Goal: Entertainment & Leisure: Consume media (video, audio)

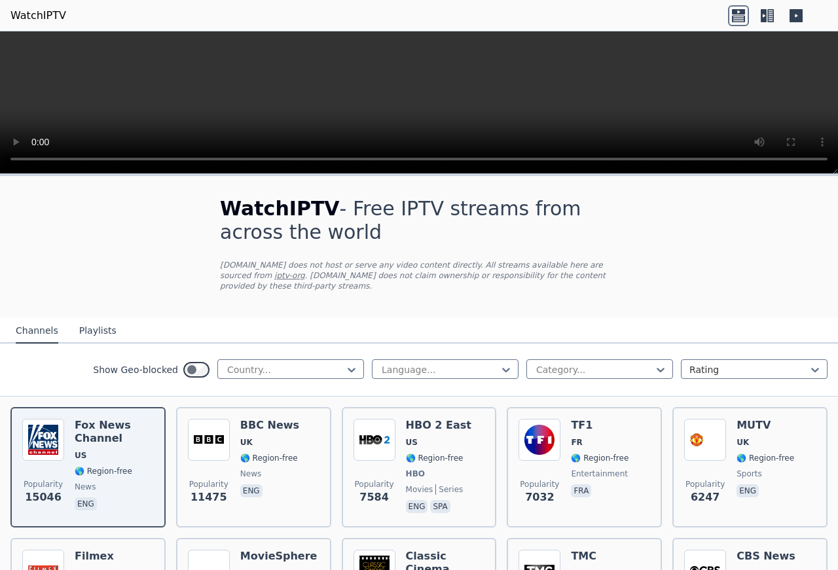
click at [83, 319] on button "Playlists" at bounding box center [97, 331] width 37 height 25
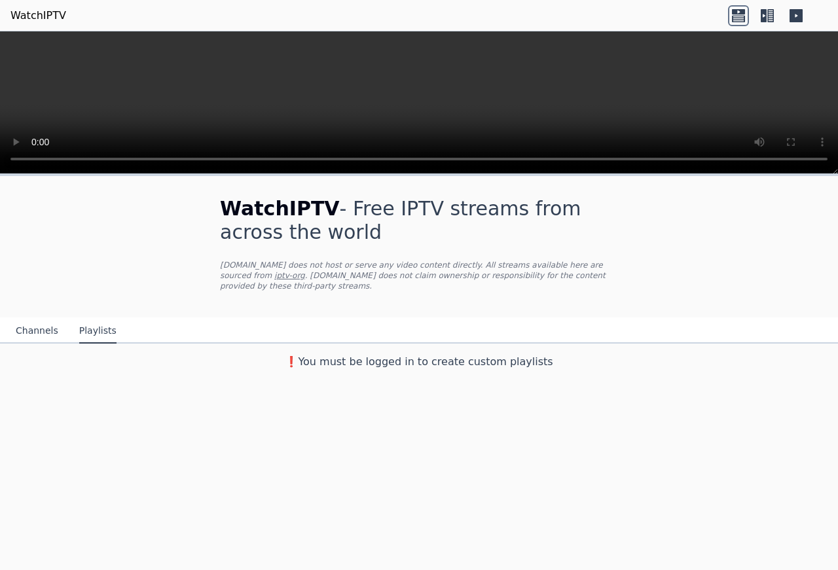
click at [740, 12] on icon at bounding box center [738, 15] width 21 height 21
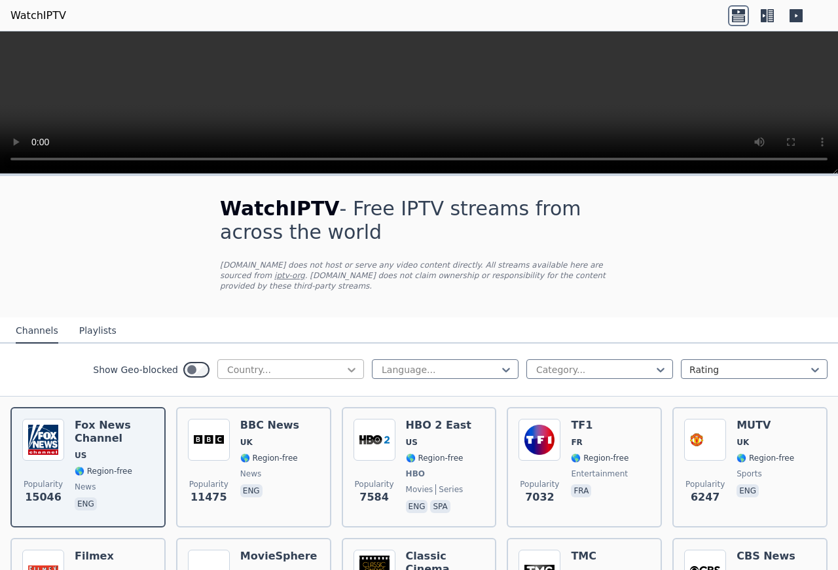
click at [348, 368] on icon at bounding box center [352, 370] width 8 height 5
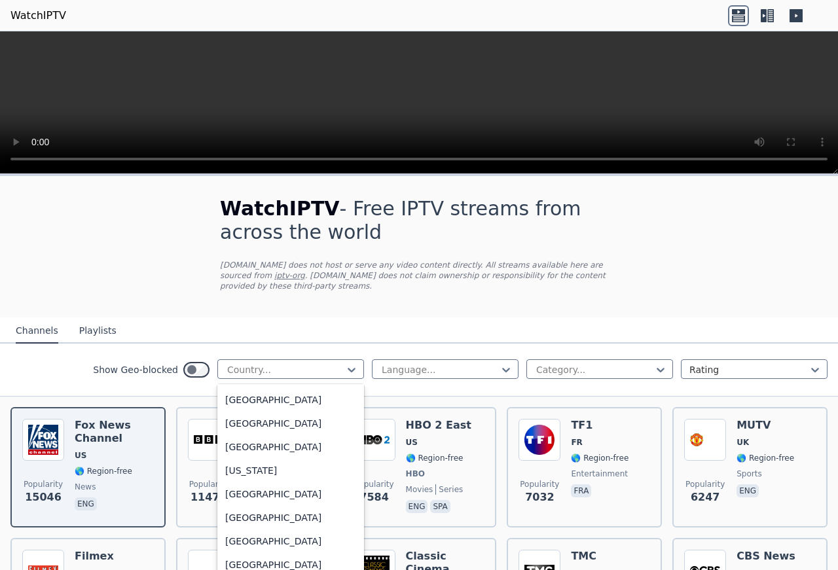
scroll to position [1597, 0]
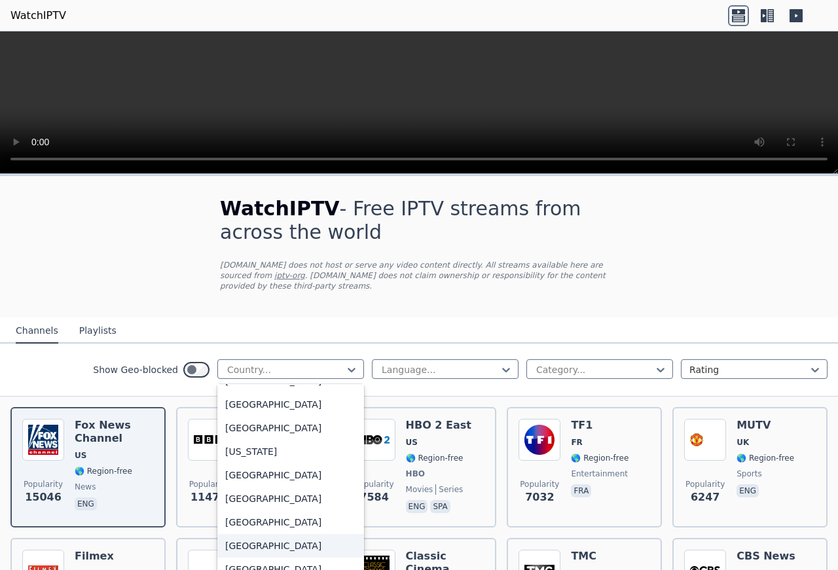
click at [238, 547] on div "[GEOGRAPHIC_DATA]" at bounding box center [290, 546] width 147 height 24
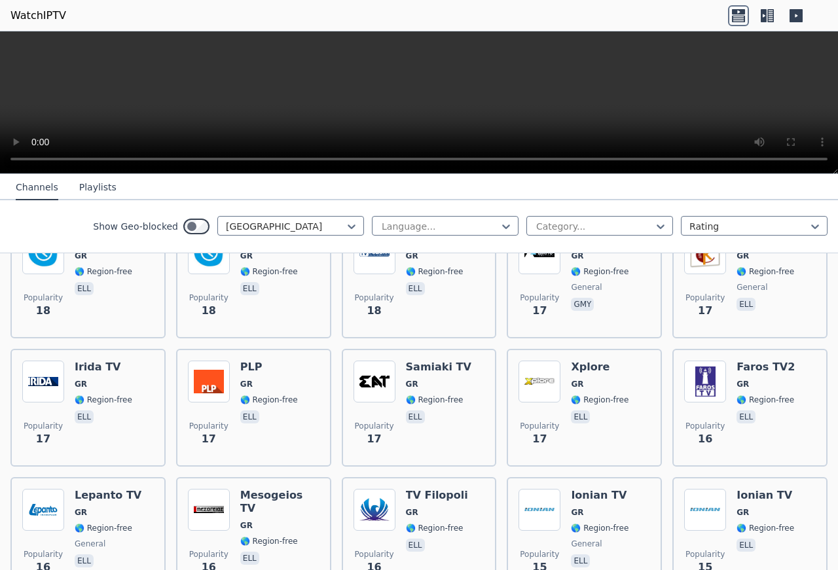
scroll to position [1930, 0]
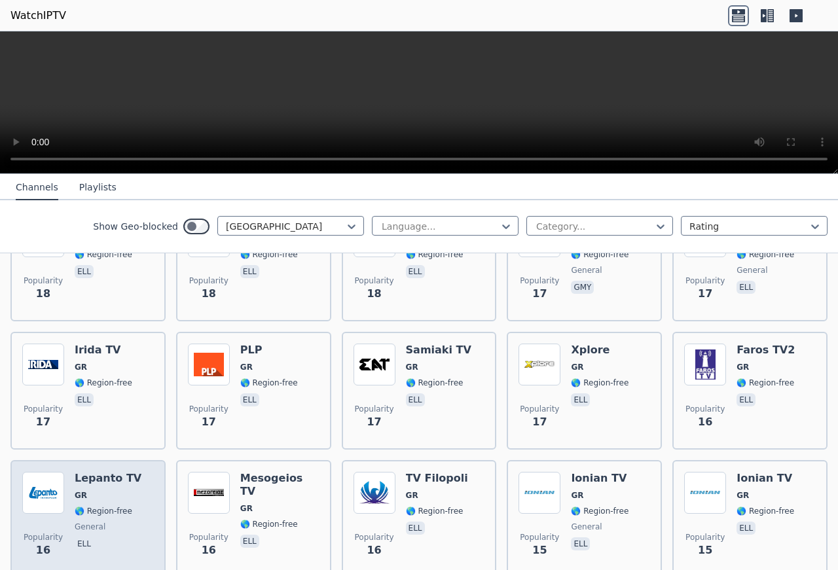
click at [109, 472] on h6 "Lepanto TV" at bounding box center [108, 478] width 67 height 13
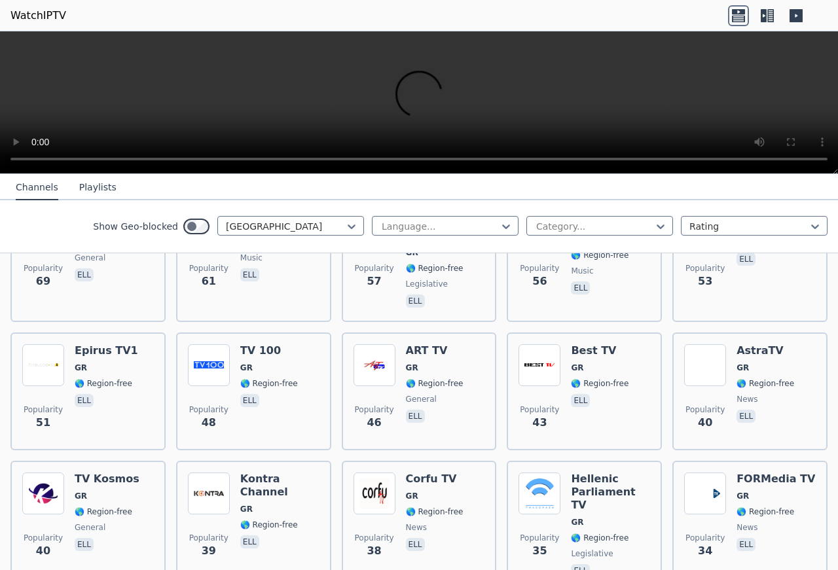
scroll to position [0, 0]
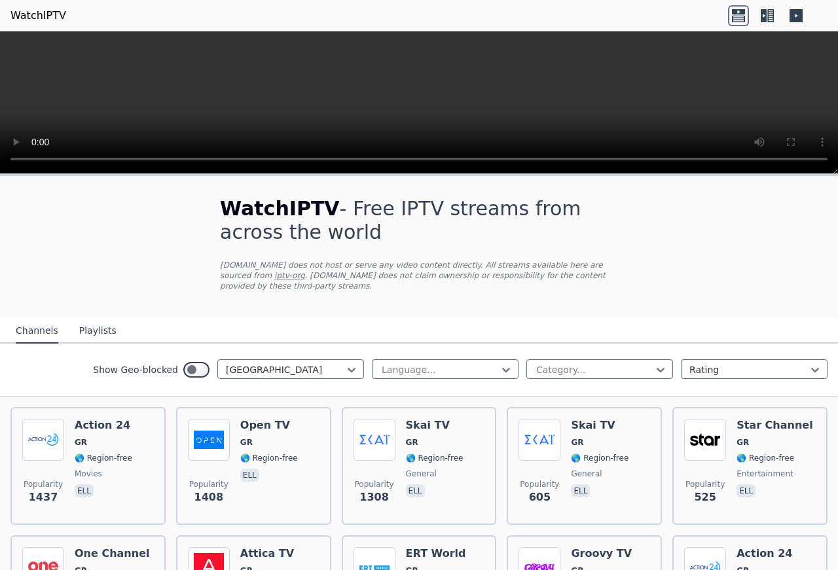
click at [800, 9] on icon at bounding box center [796, 15] width 13 height 13
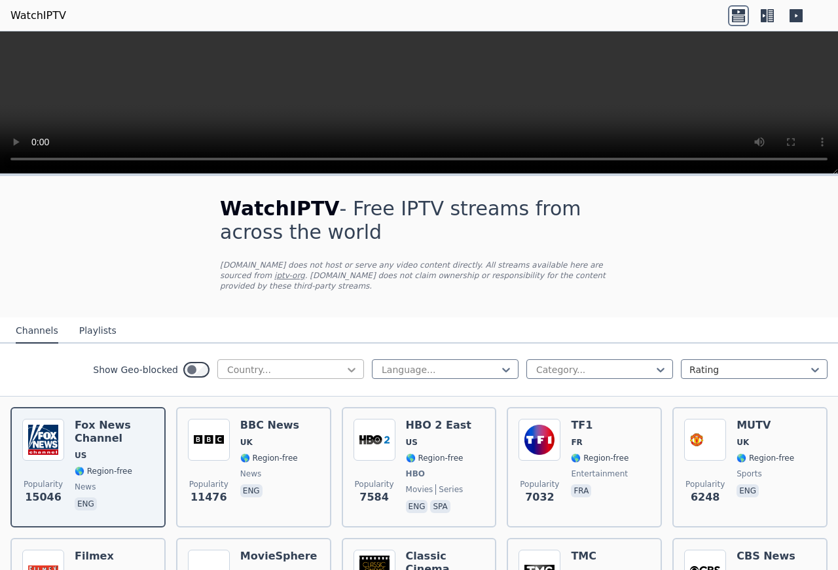
click at [345, 363] on icon at bounding box center [351, 369] width 13 height 13
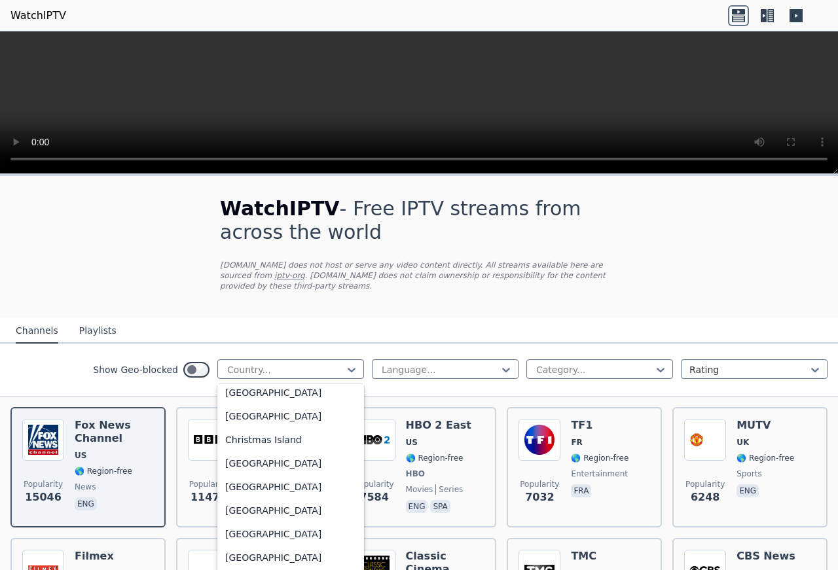
scroll to position [996, 0]
click at [225, 506] on div "[GEOGRAPHIC_DATA]" at bounding box center [290, 511] width 147 height 24
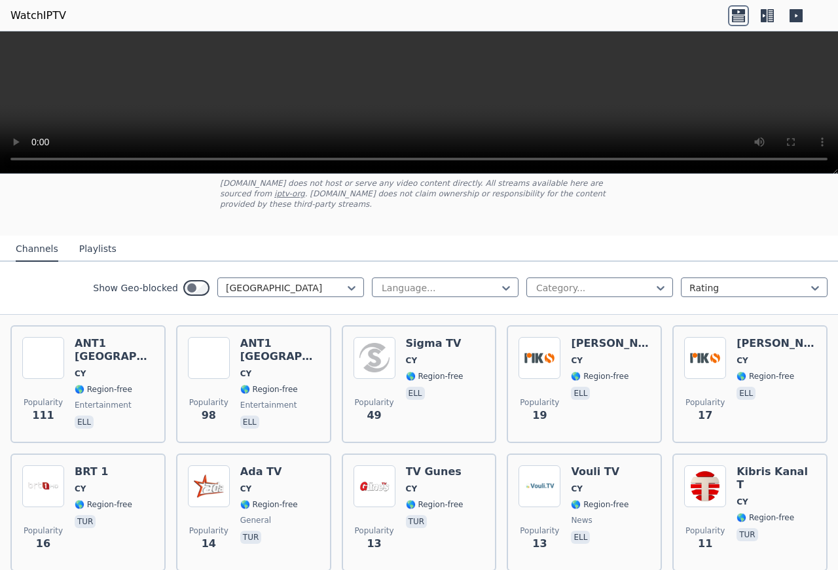
scroll to position [81, 0]
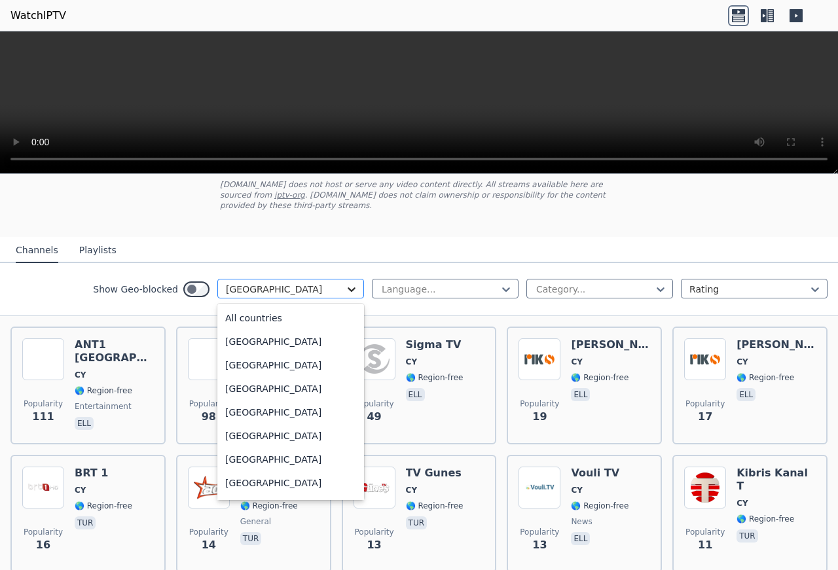
click at [348, 287] on icon at bounding box center [352, 289] width 8 height 5
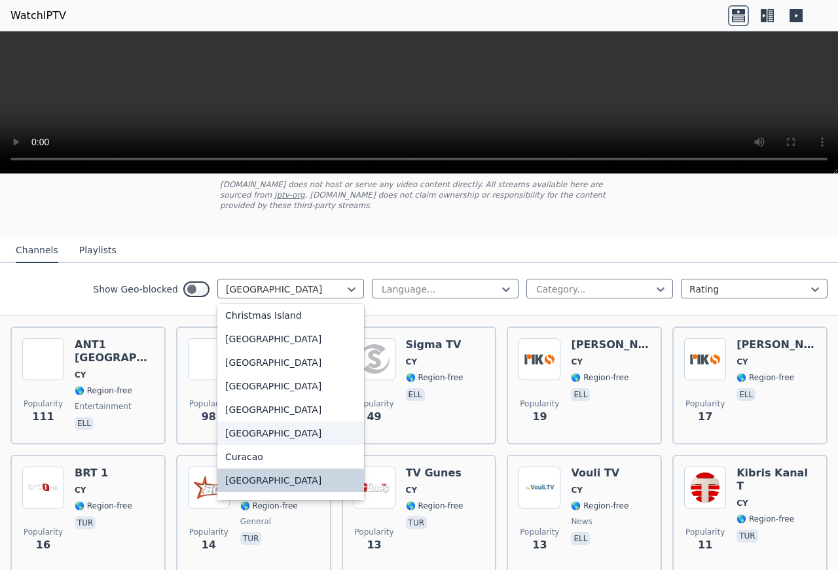
click at [233, 422] on div "[GEOGRAPHIC_DATA]" at bounding box center [290, 434] width 147 height 24
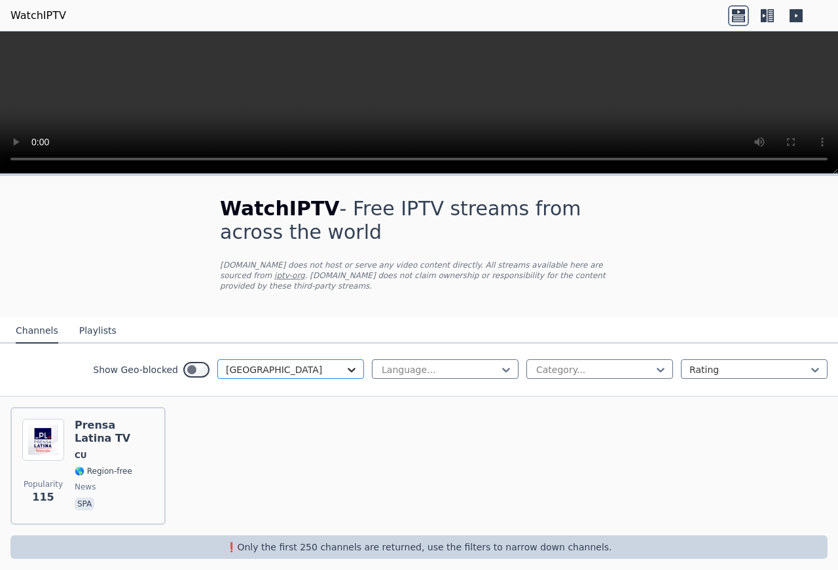
click at [358, 363] on icon at bounding box center [351, 369] width 13 height 13
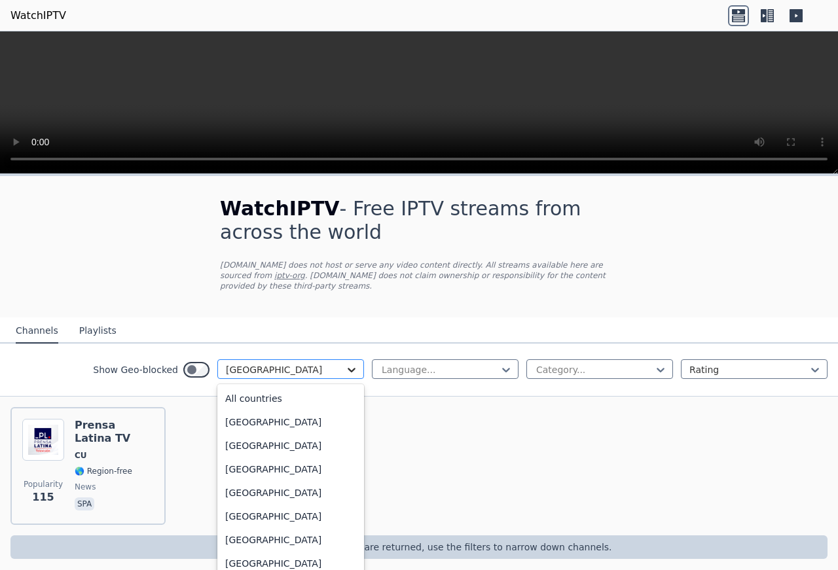
scroll to position [898, 0]
click at [353, 363] on icon at bounding box center [351, 369] width 13 height 13
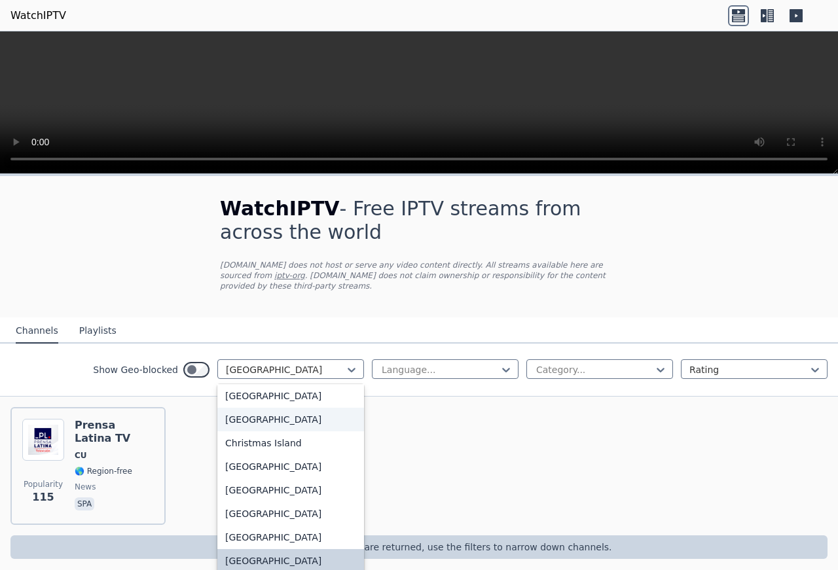
click at [240, 408] on div "[GEOGRAPHIC_DATA]" at bounding box center [290, 420] width 147 height 24
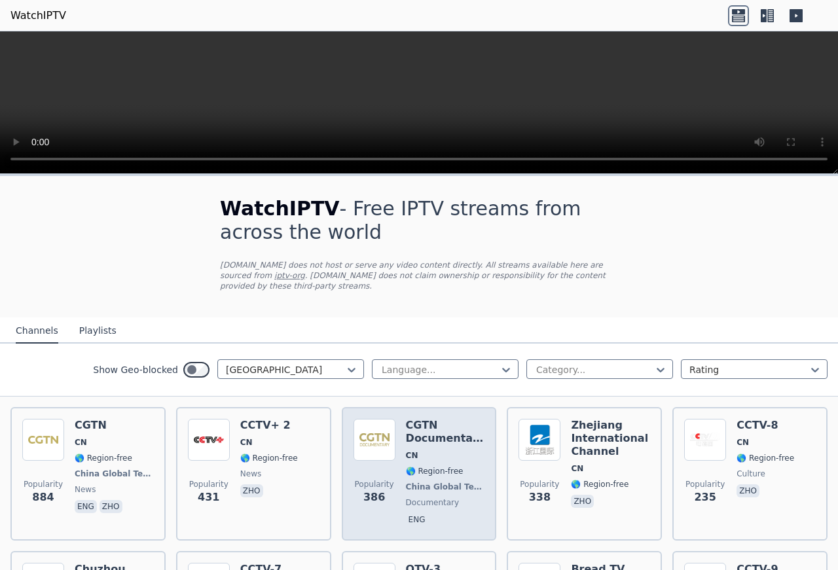
click at [406, 424] on h6 "CGTN Documentary" at bounding box center [445, 432] width 79 height 26
click at [396, 426] on div "Popularity 386 CGTN Documentary CN 🌎 Region-free China Global Television Networ…" at bounding box center [420, 474] width 132 height 110
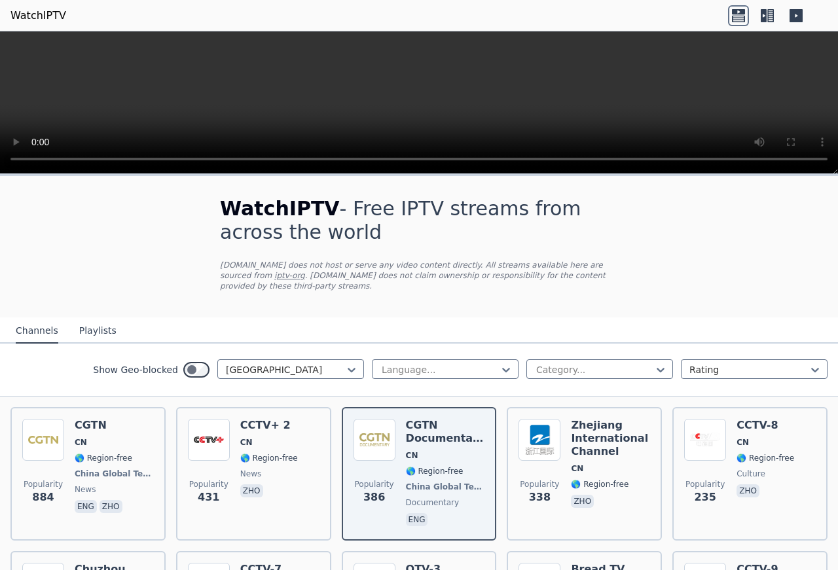
click at [768, 18] on icon at bounding box center [771, 15] width 7 height 13
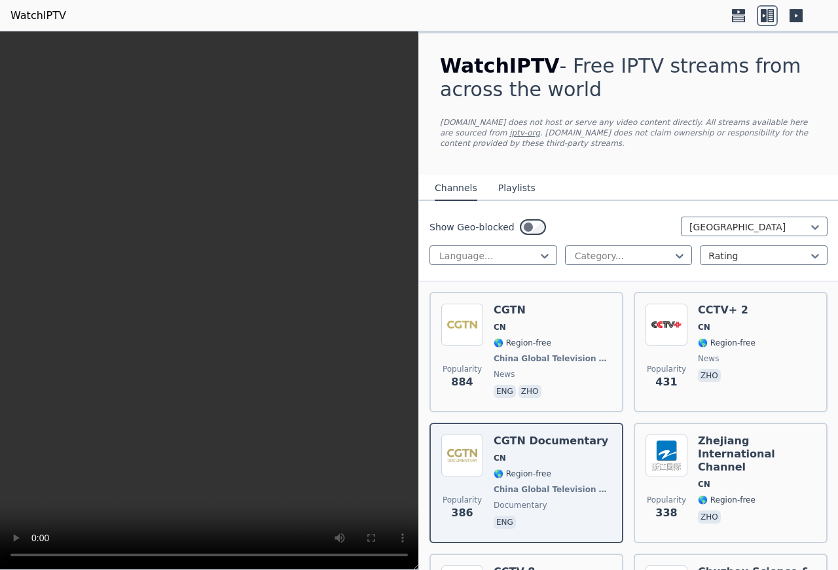
click at [517, 185] on button "Playlists" at bounding box center [516, 188] width 37 height 25
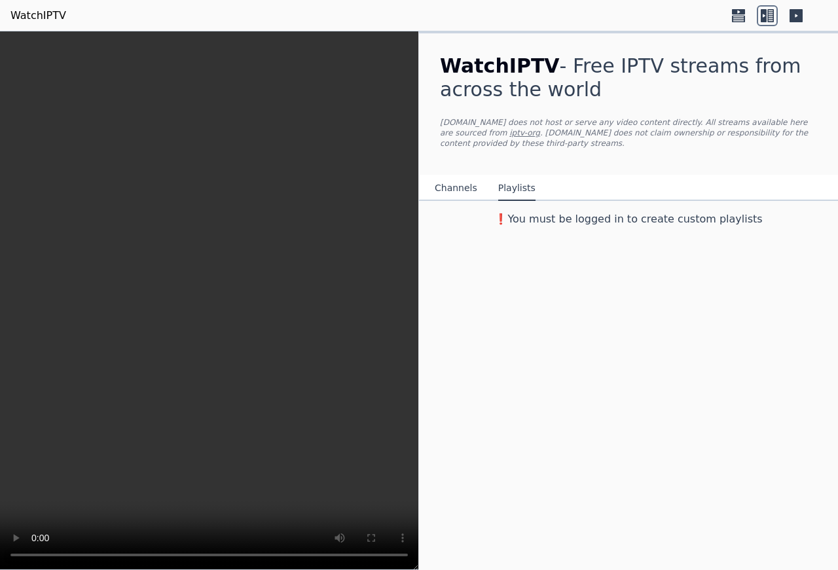
click at [796, 15] on icon at bounding box center [796, 15] width 21 height 21
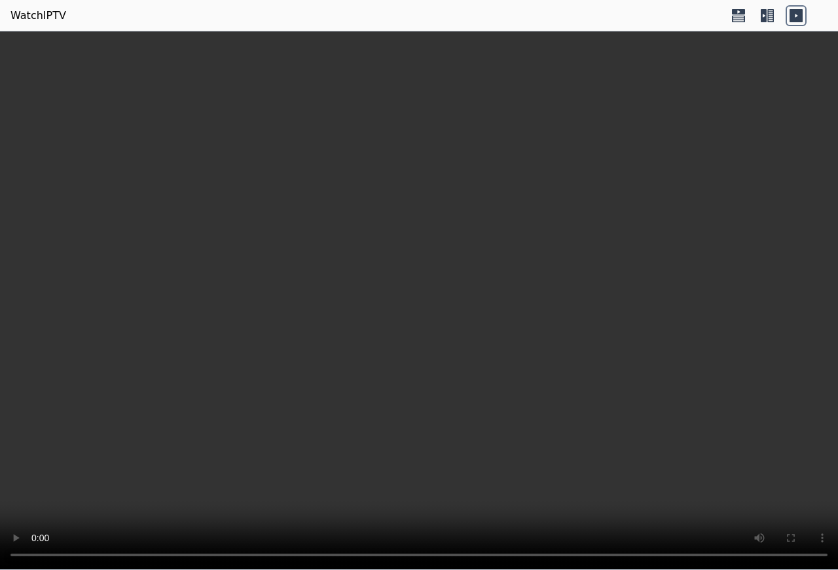
click at [737, 16] on icon at bounding box center [738, 18] width 13 height 7
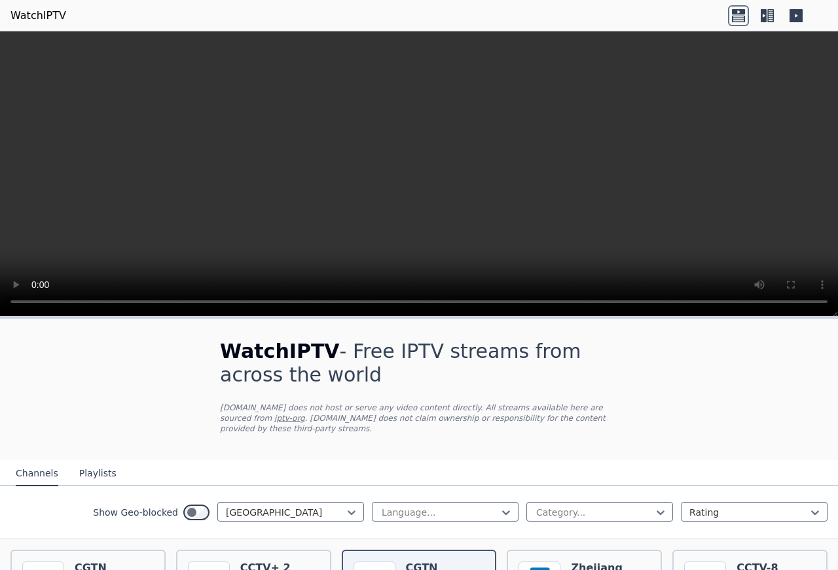
click at [775, 18] on icon at bounding box center [767, 15] width 21 height 21
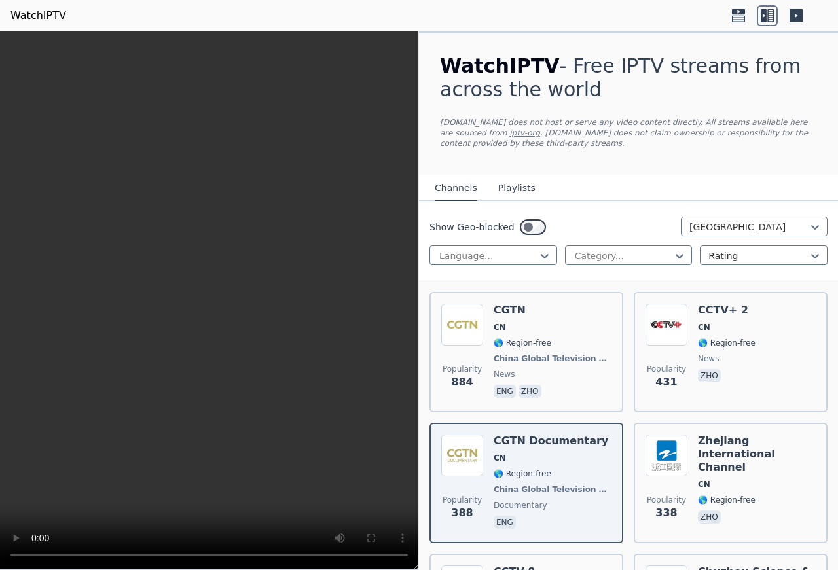
click at [793, 20] on icon at bounding box center [796, 15] width 13 height 13
